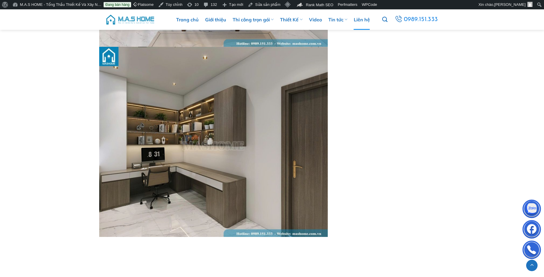
scroll to position [491, 0]
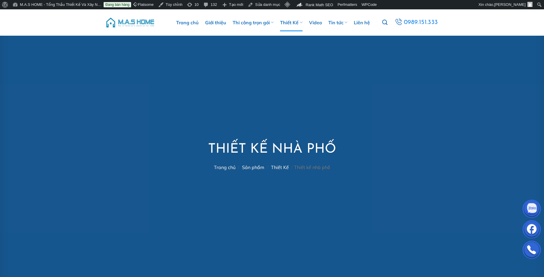
click at [145, 23] on img at bounding box center [130, 23] width 50 height 18
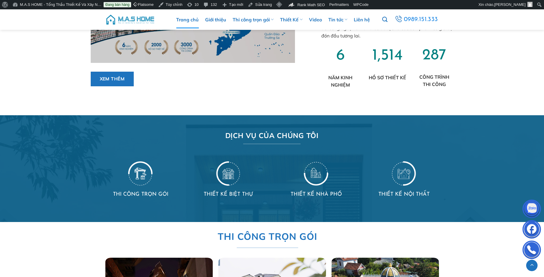
scroll to position [410, 0]
